Goal: Book appointment/travel/reservation

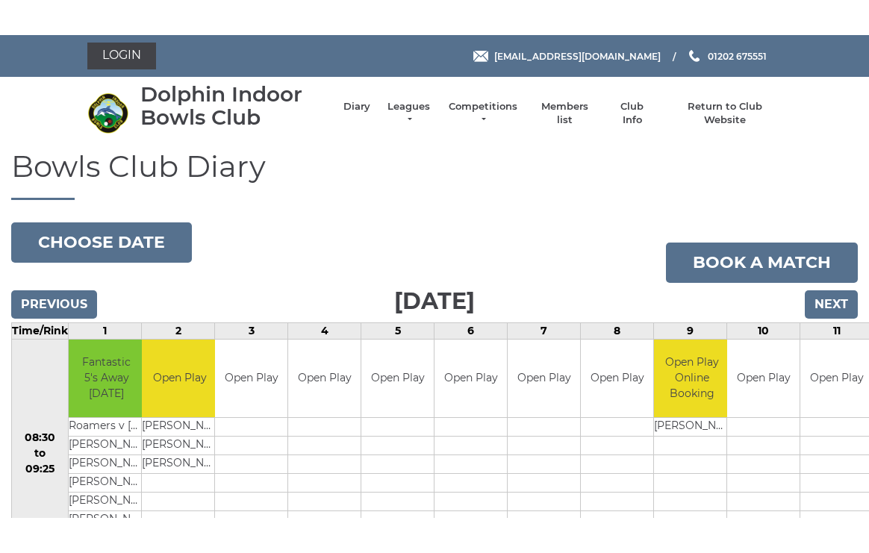
scroll to position [99, 0]
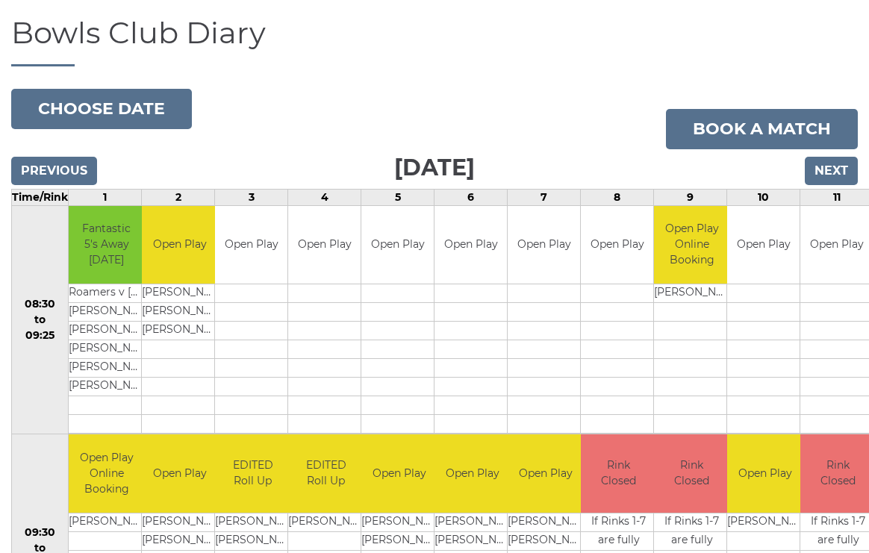
click at [140, 109] on button "Choose date" at bounding box center [101, 109] width 181 height 40
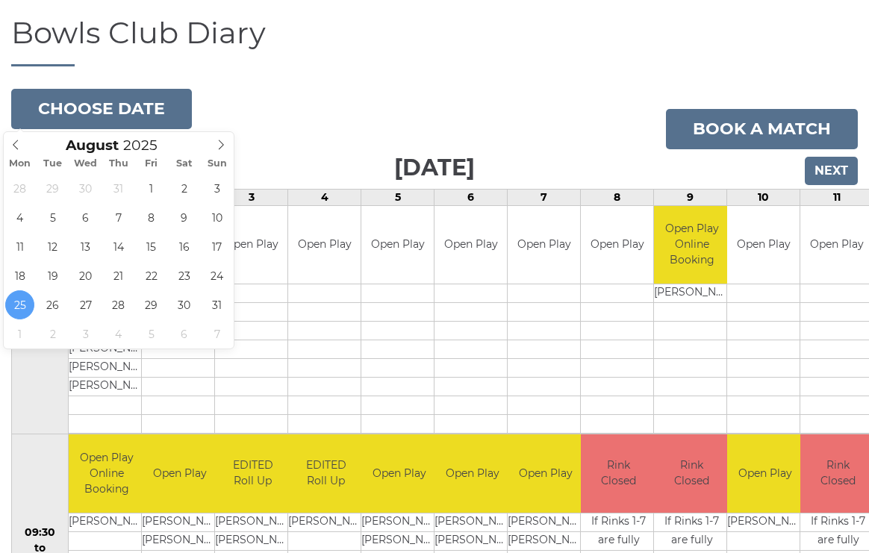
type input "[DATE]"
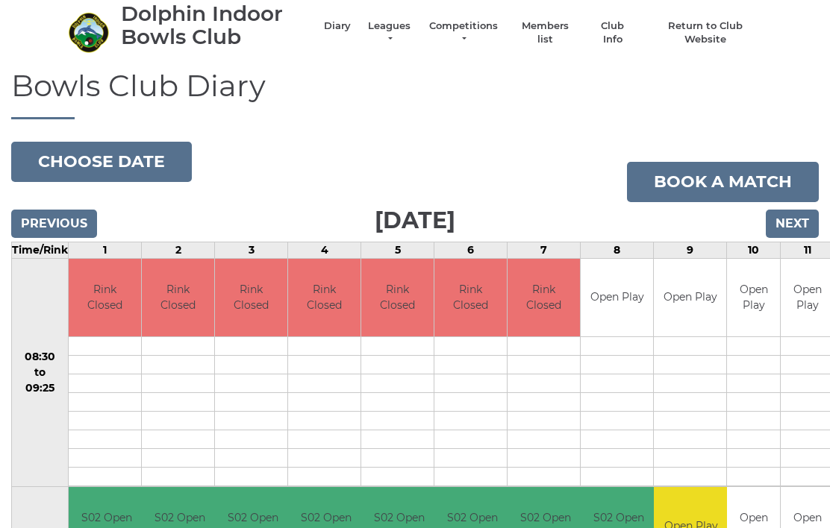
scroll to position [44, 0]
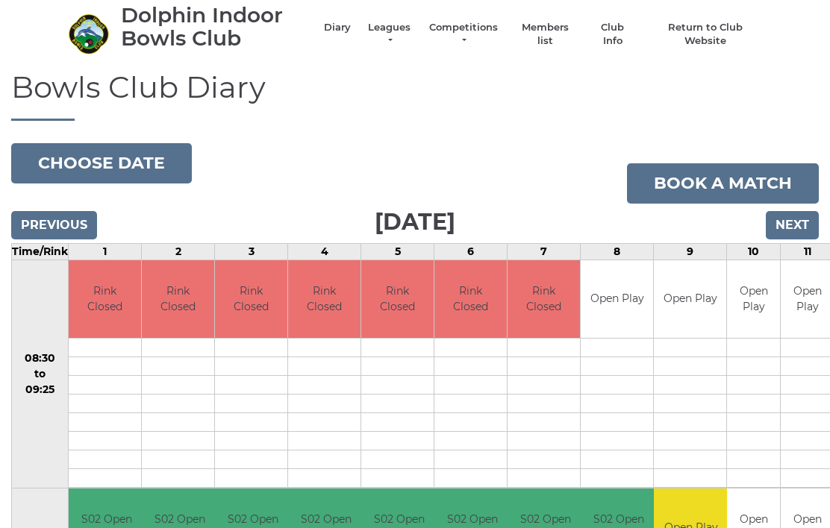
click at [119, 166] on button "Choose date" at bounding box center [101, 163] width 181 height 40
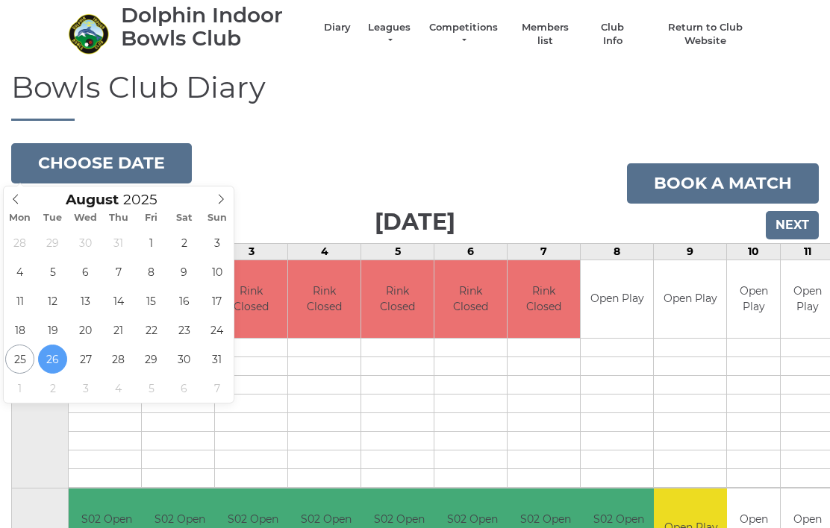
type input "2025-08-28"
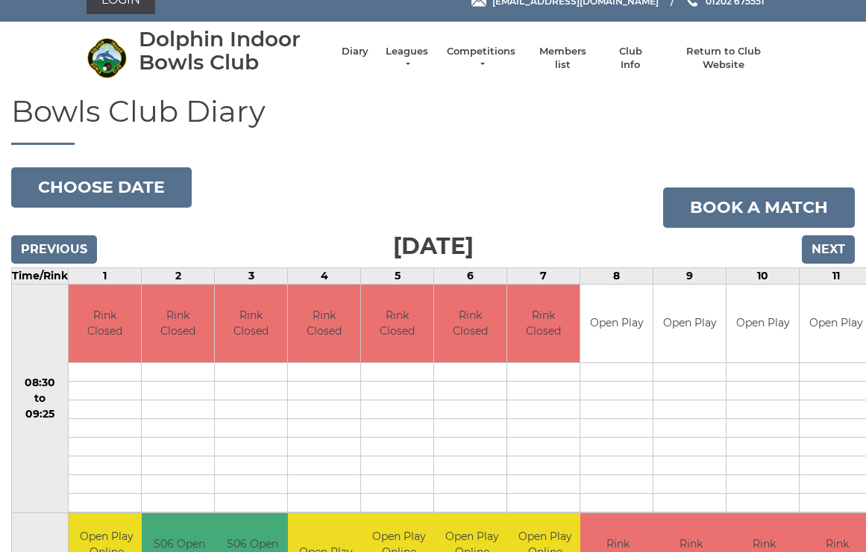
scroll to position [19, 0]
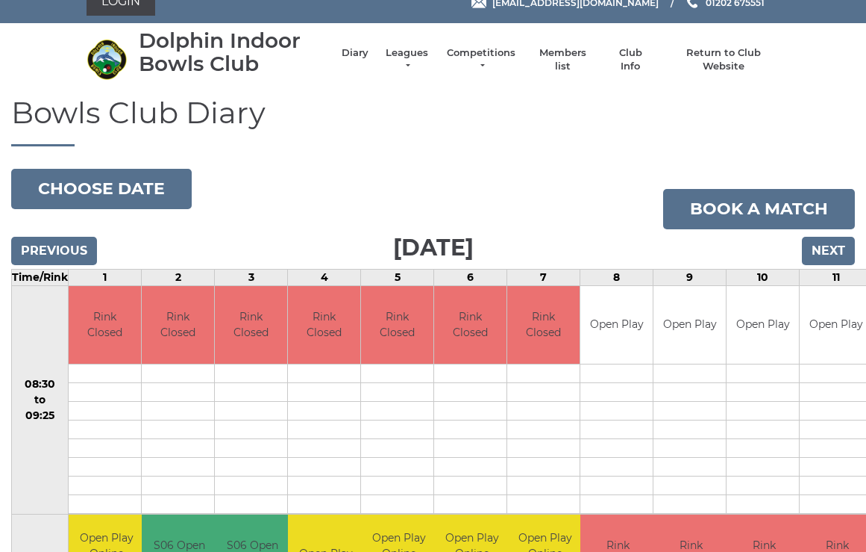
click at [140, 187] on button "Choose date" at bounding box center [101, 189] width 181 height 40
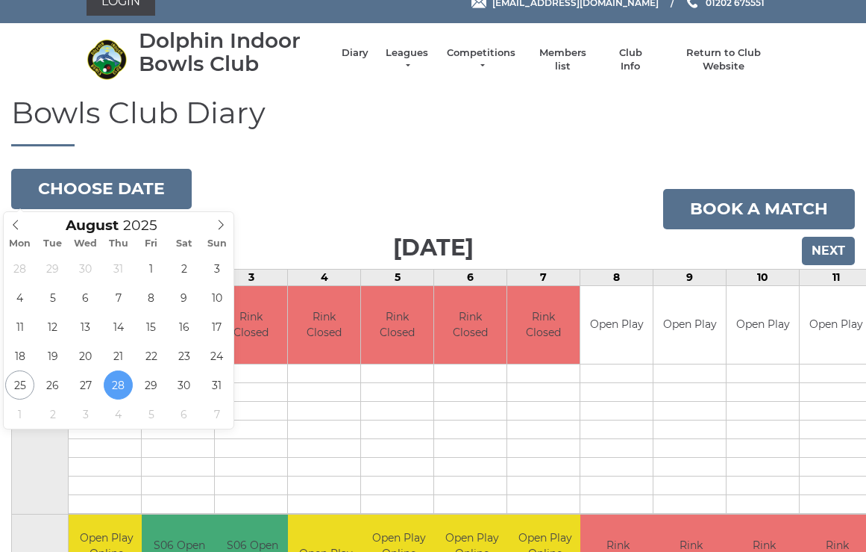
type input "[DATE]"
